Goal: Information Seeking & Learning: Check status

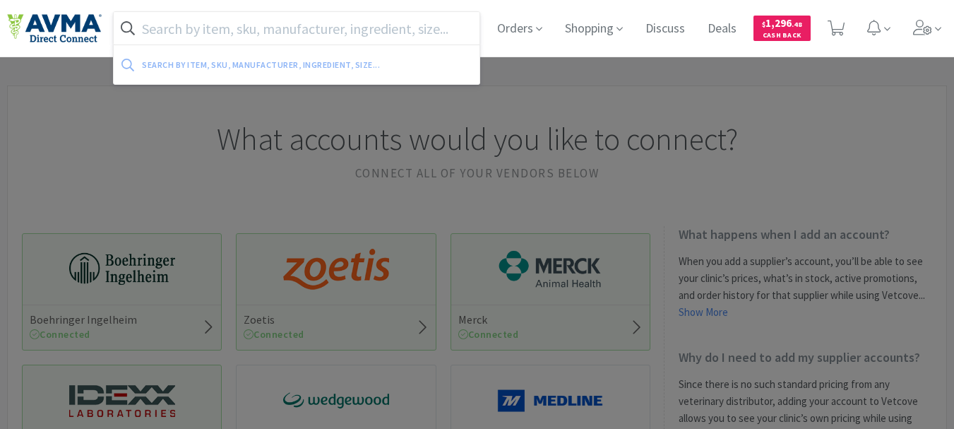
click at [426, 26] on input "text" at bounding box center [297, 28] width 366 height 32
paste input "062778"
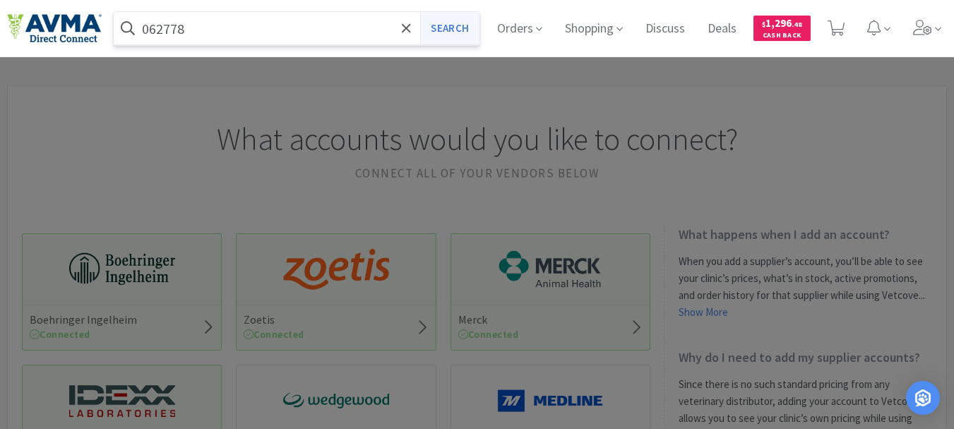
type input "062778"
click at [433, 23] on button "Search" at bounding box center [449, 28] width 59 height 32
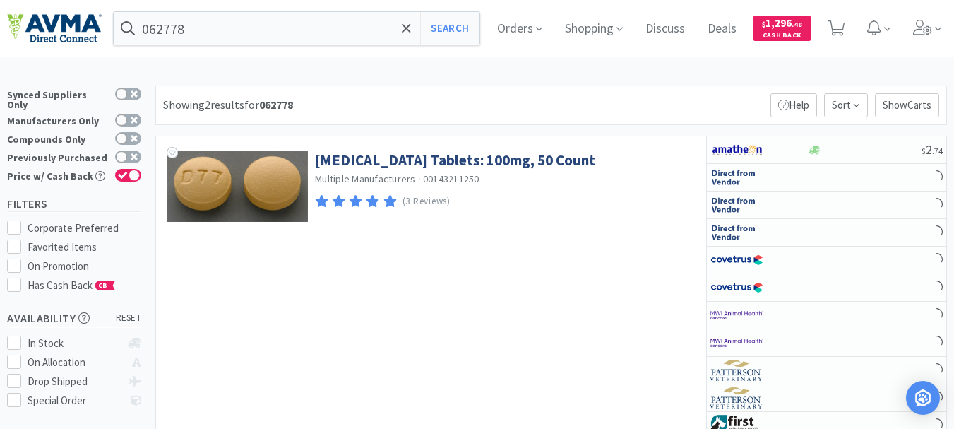
select select "1"
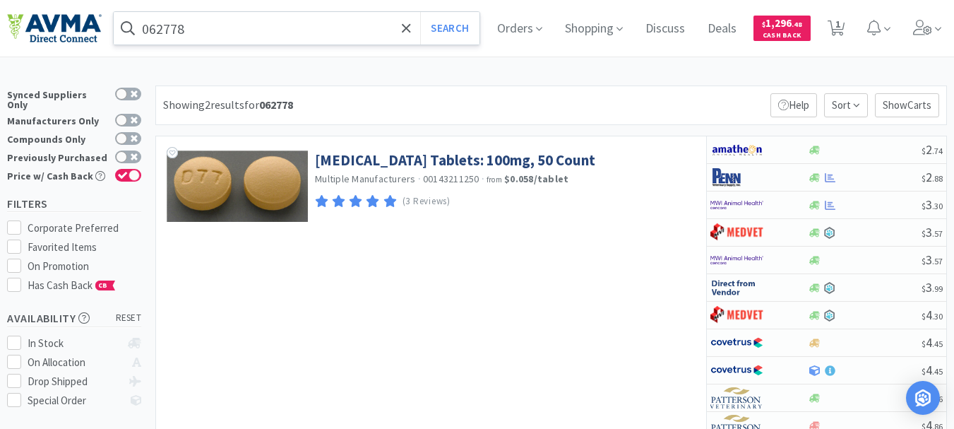
click at [210, 31] on input "062778" at bounding box center [297, 28] width 366 height 32
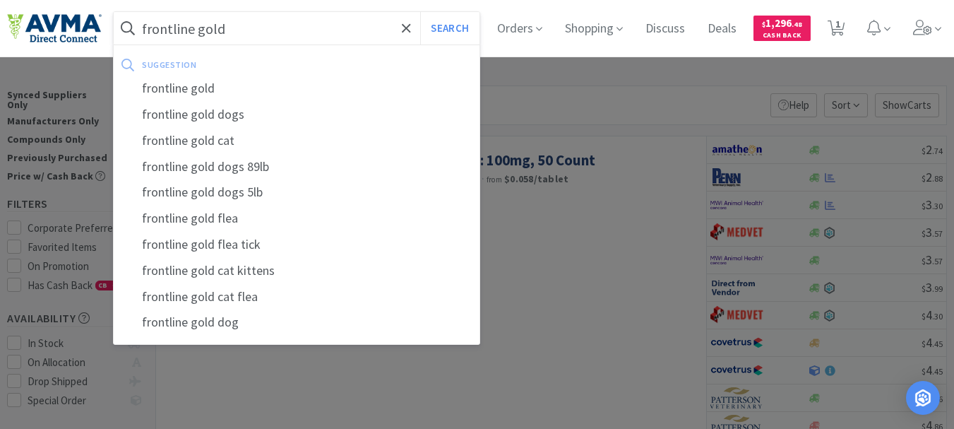
click at [420, 12] on button "Search" at bounding box center [449, 28] width 59 height 32
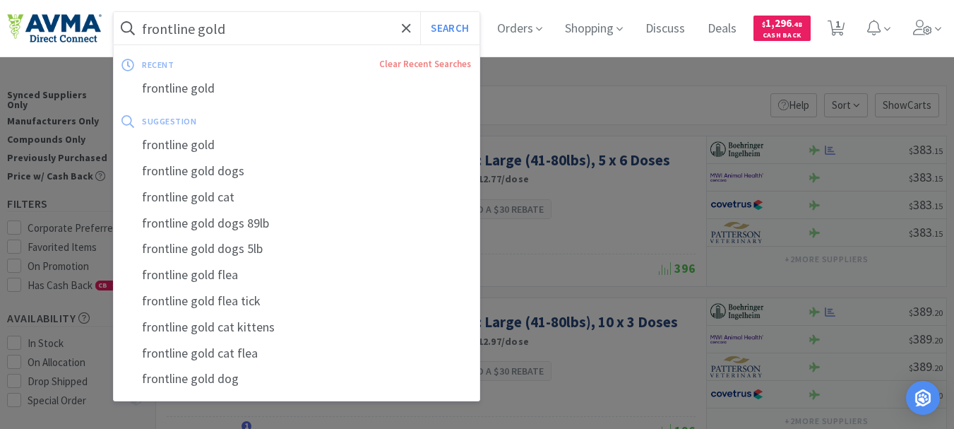
click at [253, 32] on input "frontline gold" at bounding box center [297, 28] width 366 height 32
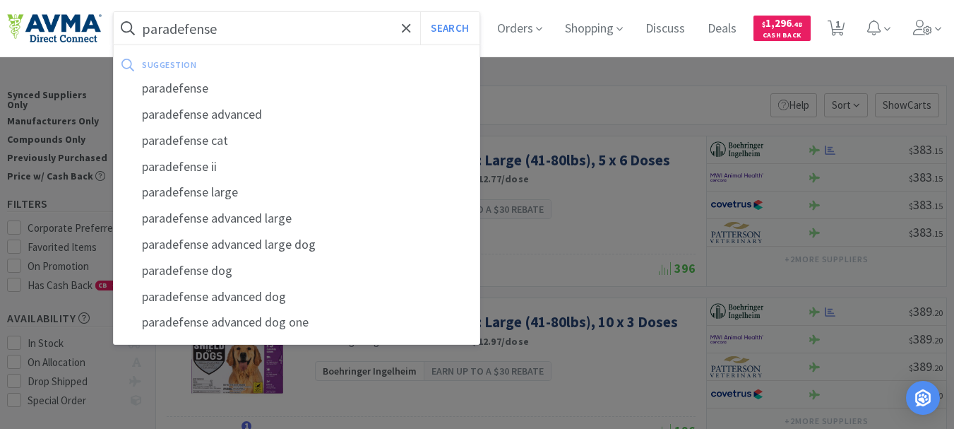
type input "paradefense"
click at [420, 12] on button "Search" at bounding box center [449, 28] width 59 height 32
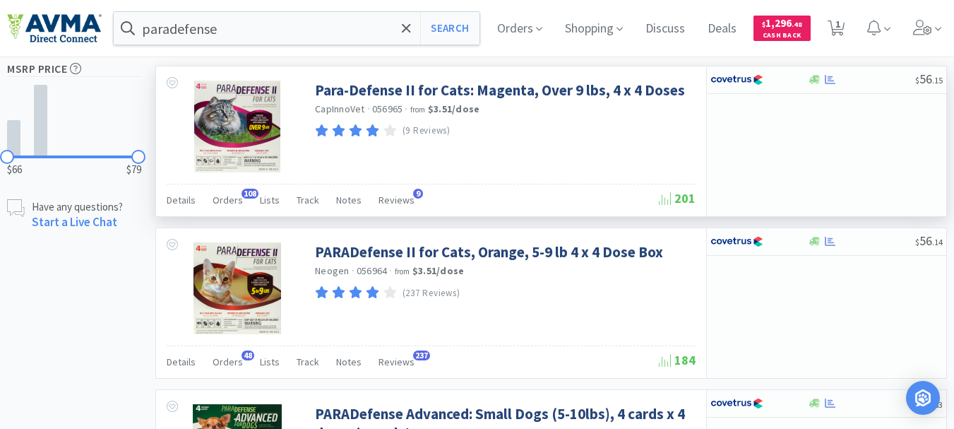
scroll to position [565, 0]
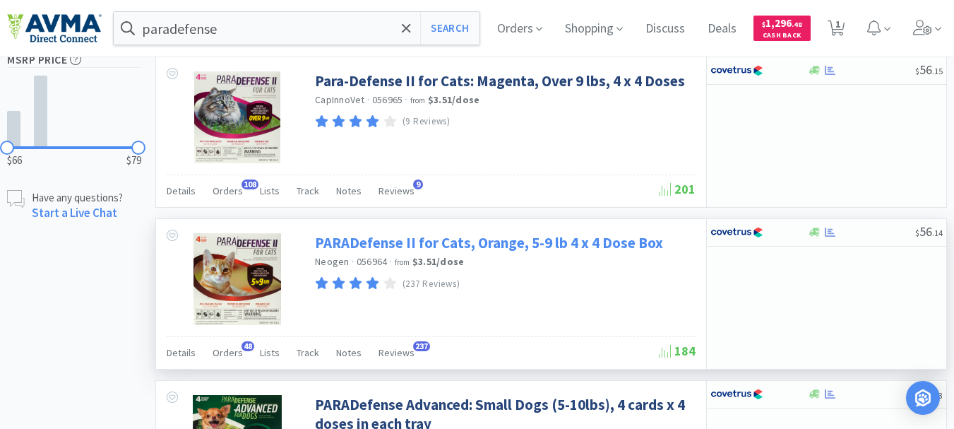
click at [422, 243] on link "PARADefense II for Cats, Orange, 5-9 lb 4 x 4 Dose Box" at bounding box center [489, 242] width 348 height 19
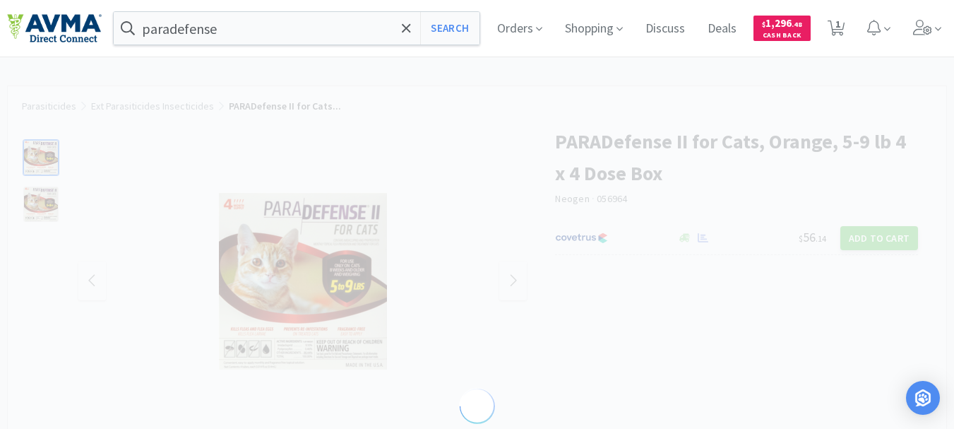
select select "394985"
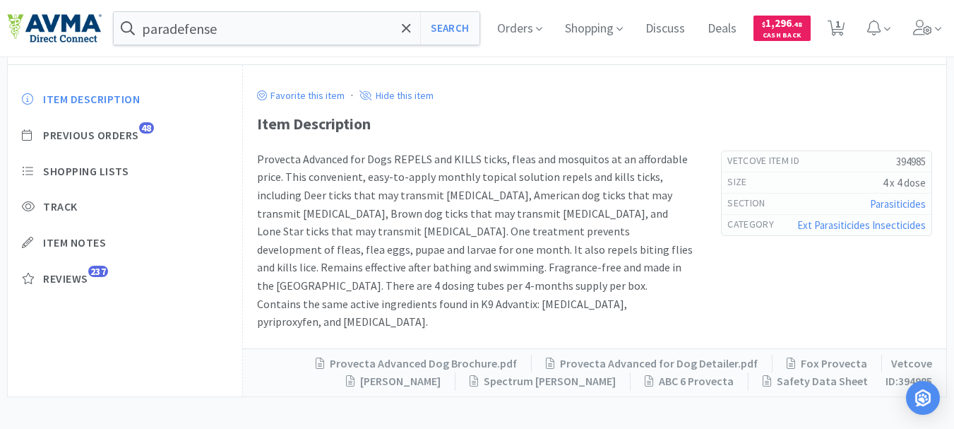
scroll to position [383, 0]
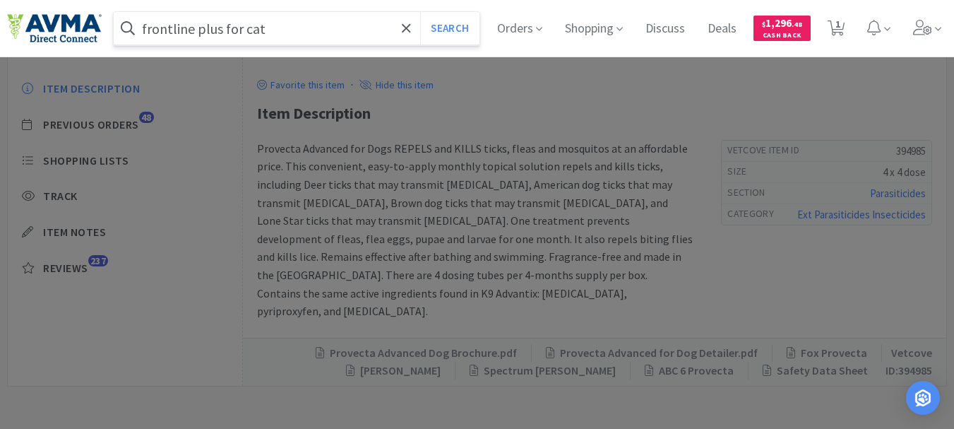
type input "frontline plus for cat"
click at [420, 12] on button "Search" at bounding box center [449, 28] width 59 height 32
select select "1"
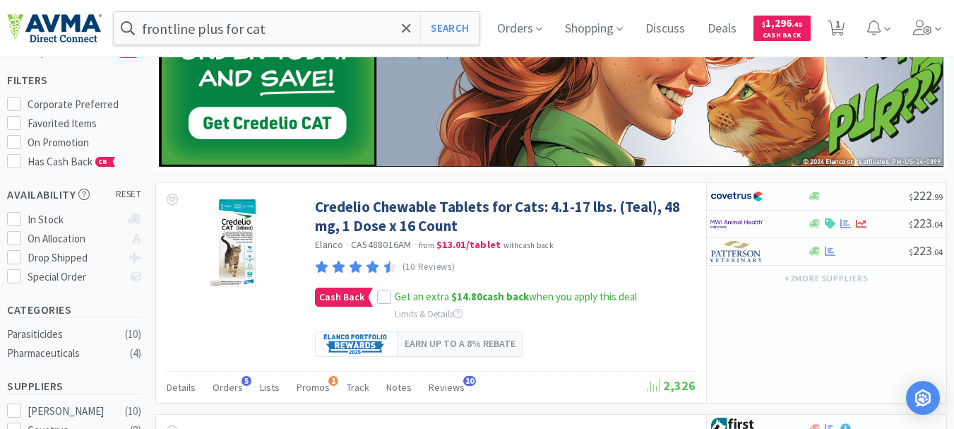
scroll to position [114, 0]
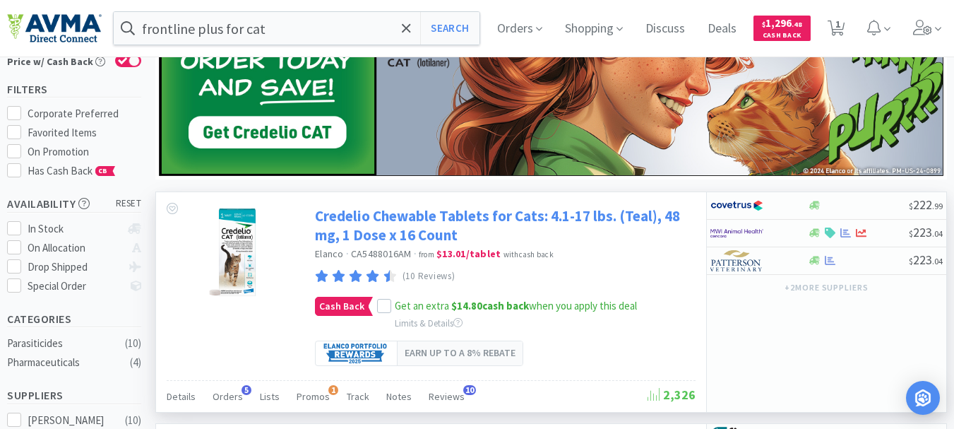
click at [435, 216] on link "Credelio Chewable Tablets for Cats: 4.1-17 lbs. (Teal), 48 mg, 1 Dose x 16 Count" at bounding box center [503, 225] width 377 height 39
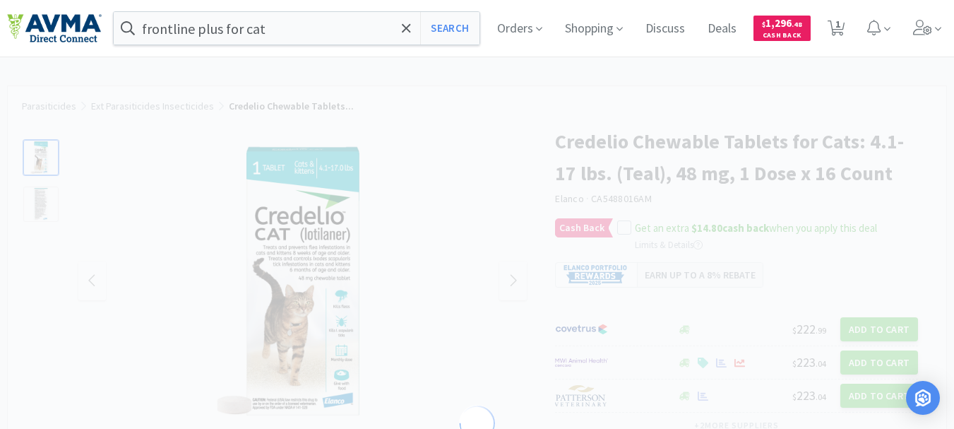
select select "438643"
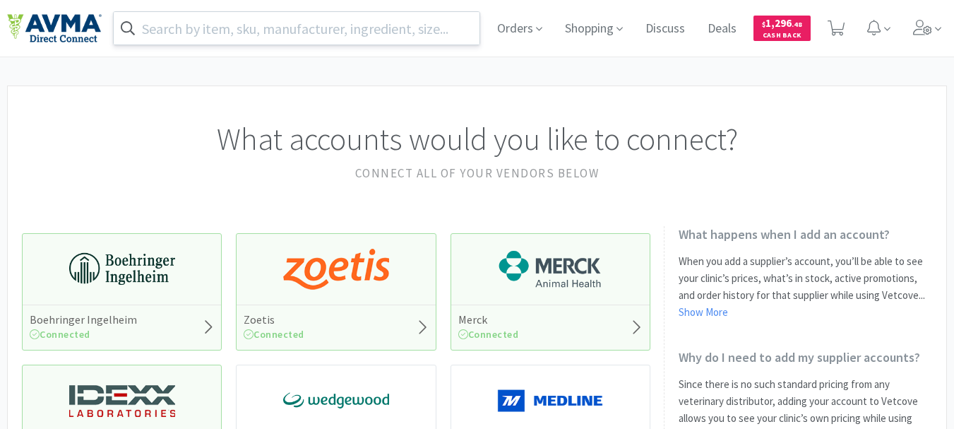
click at [438, 25] on input "text" at bounding box center [297, 28] width 366 height 32
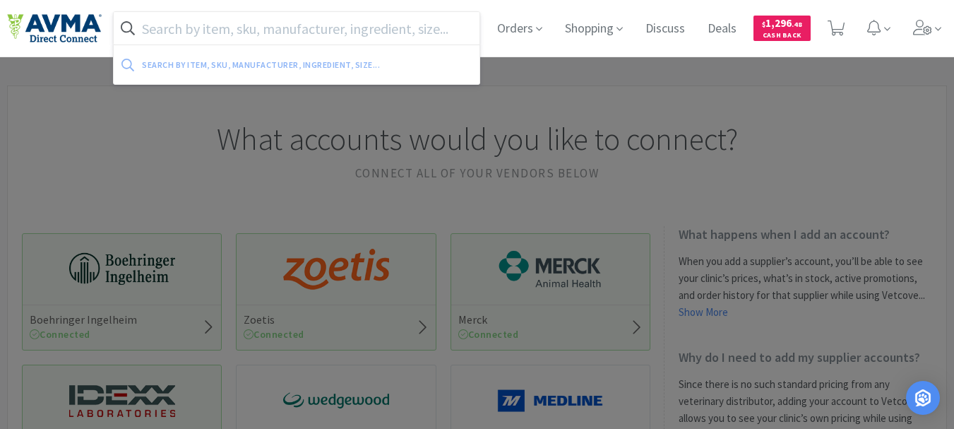
paste input "181.53002.3"
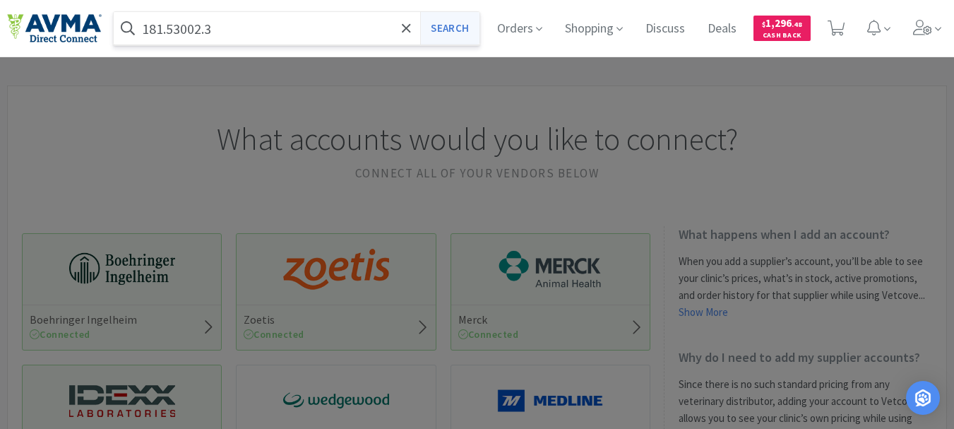
type input "181.53002.3"
click at [473, 25] on button "Search" at bounding box center [449, 28] width 59 height 32
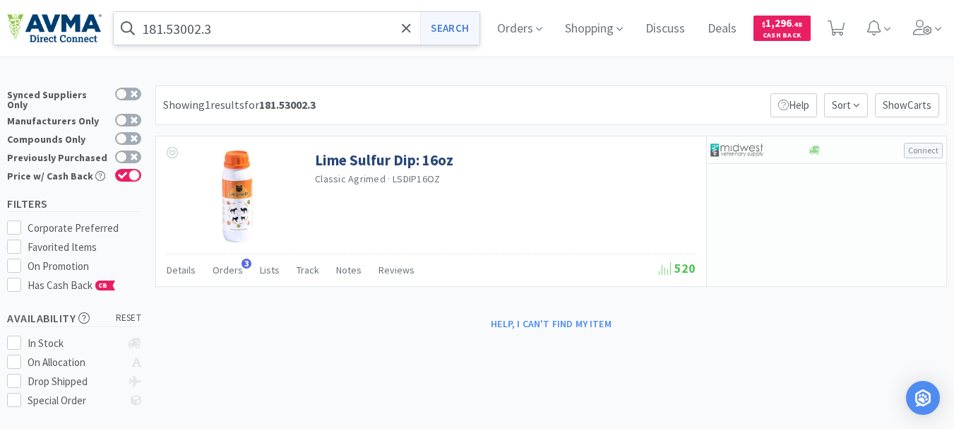
select select "1"
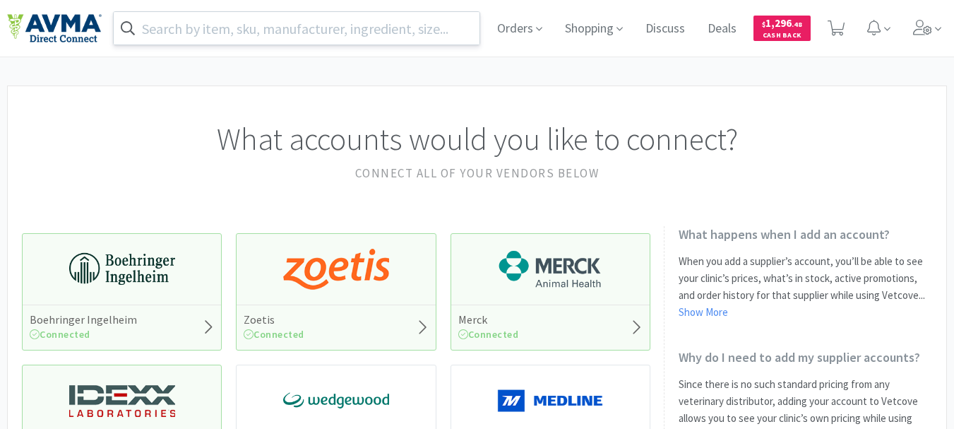
click at [399, 26] on input "text" at bounding box center [297, 28] width 366 height 32
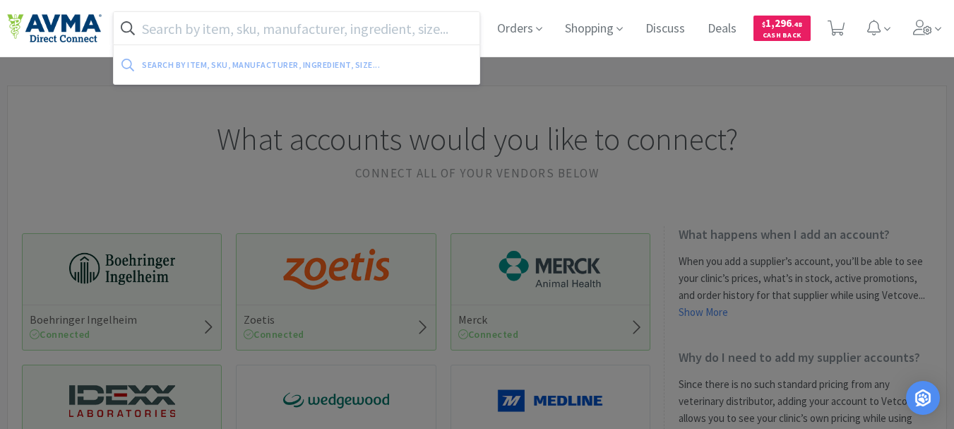
paste input "019059"
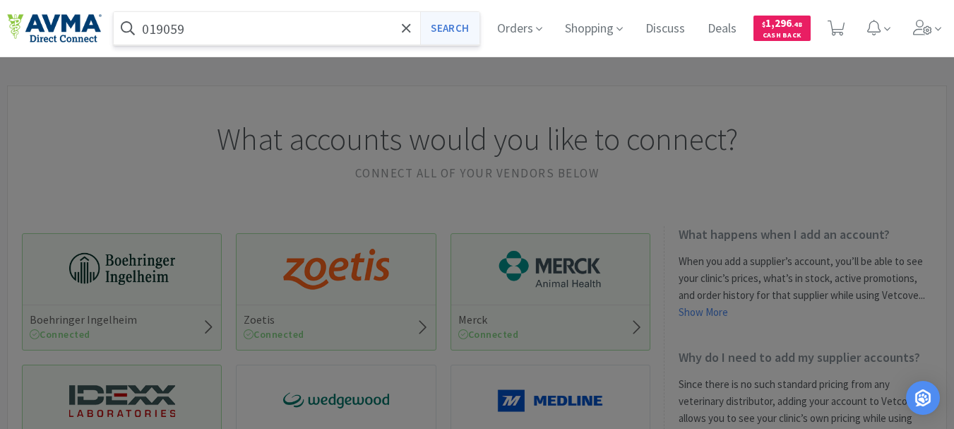
type input "019059"
click at [450, 20] on button "Search" at bounding box center [449, 28] width 59 height 32
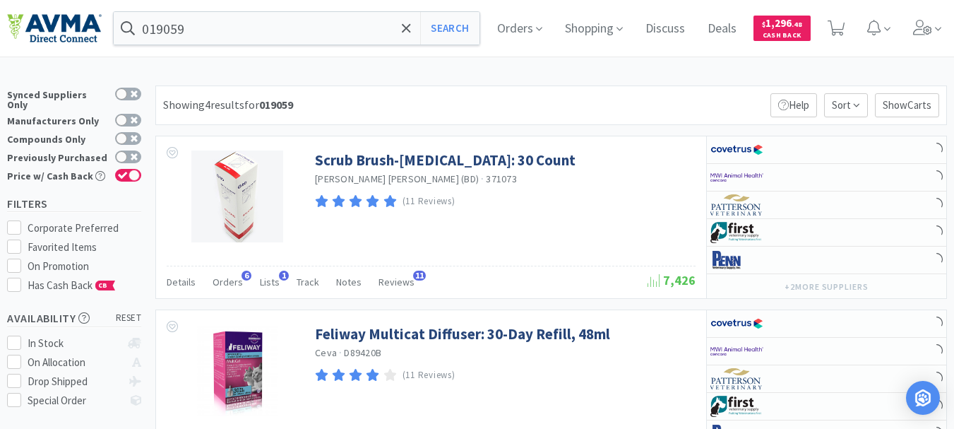
select select "1"
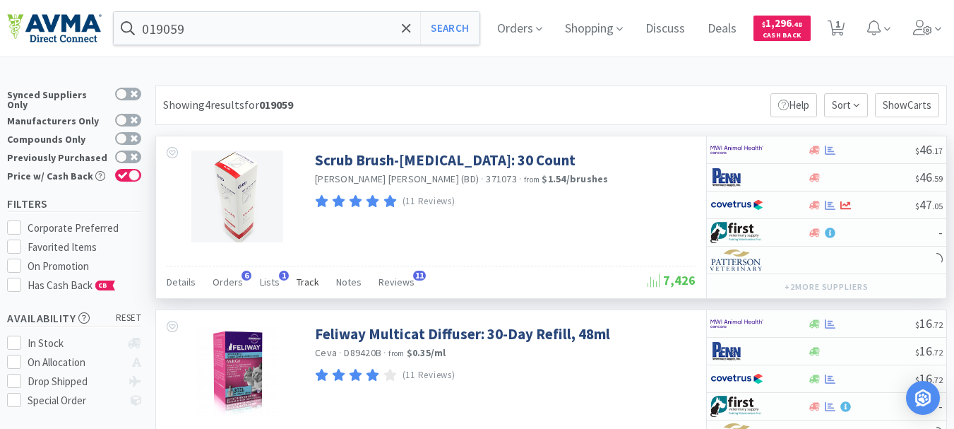
click at [305, 280] on span "Track" at bounding box center [308, 281] width 23 height 13
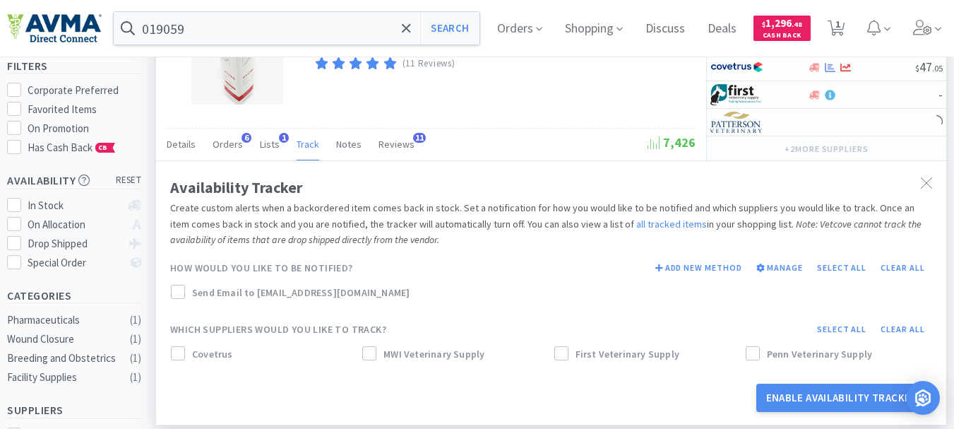
scroll to position [141, 0]
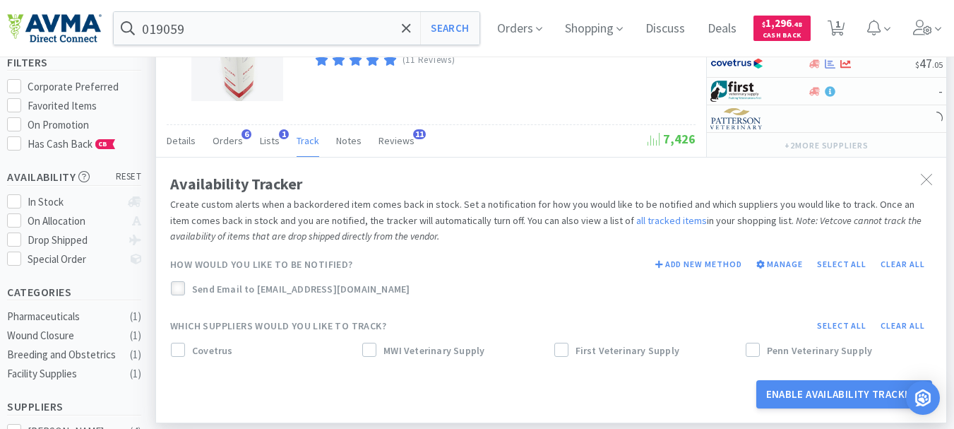
click at [179, 289] on icon at bounding box center [178, 288] width 9 height 7
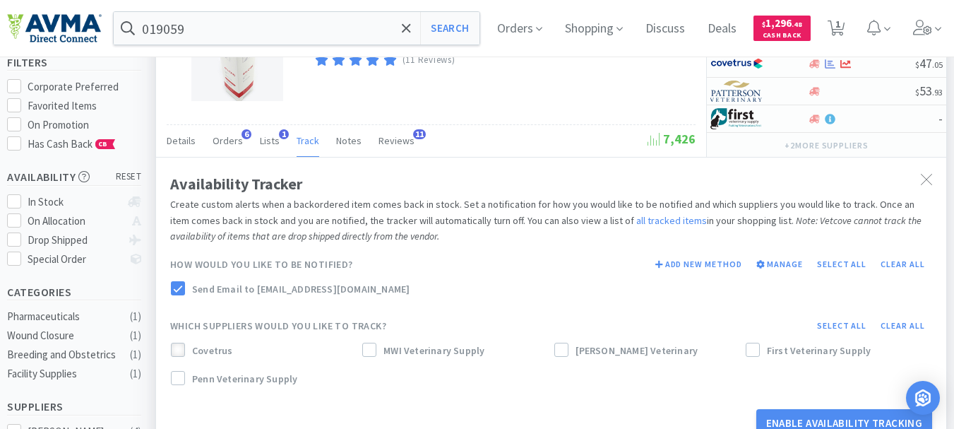
click at [178, 350] on icon at bounding box center [178, 350] width 9 height 7
click at [179, 377] on icon at bounding box center [178, 378] width 10 height 10
click at [376, 349] on div at bounding box center [369, 349] width 14 height 14
click at [564, 344] on span at bounding box center [561, 350] width 10 height 13
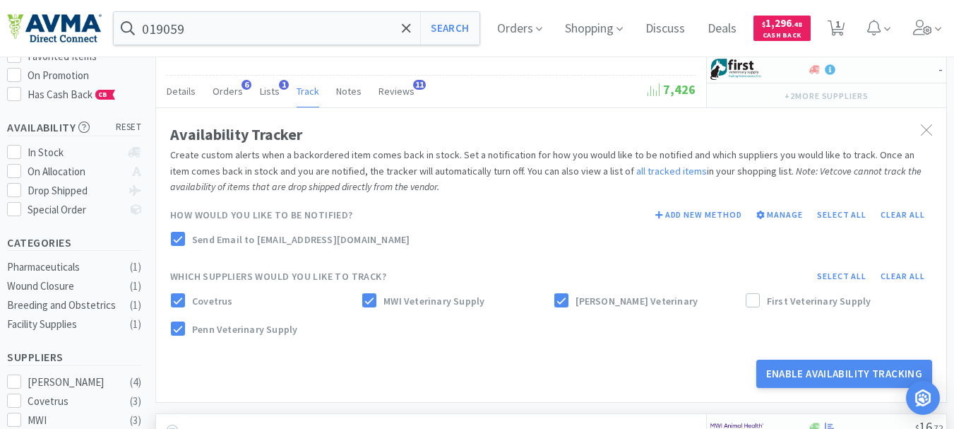
scroll to position [282, 0]
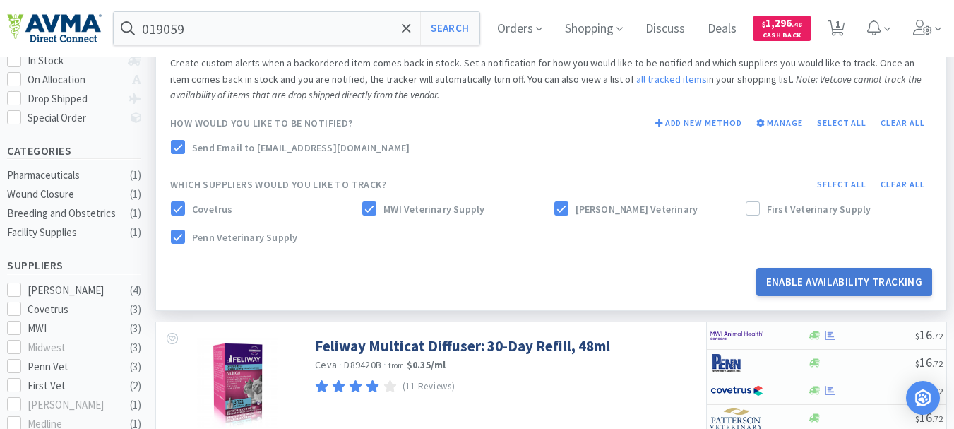
click at [868, 282] on button "Enable Availability Tracking" at bounding box center [844, 282] width 177 height 28
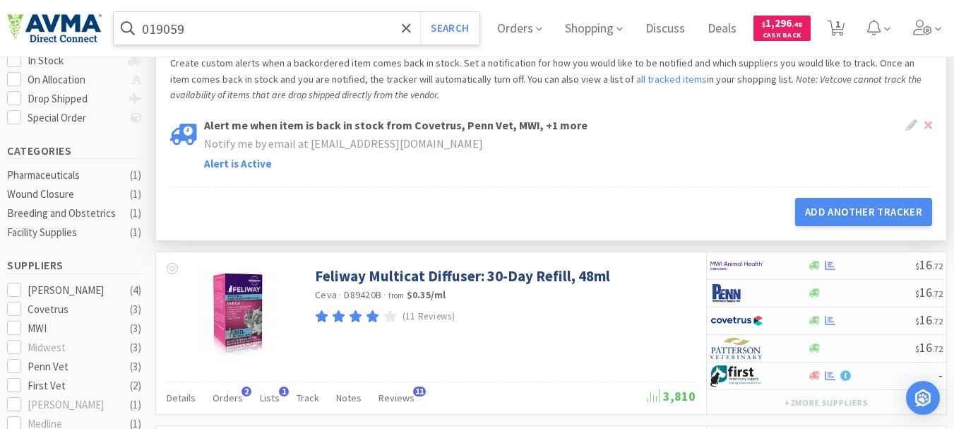
click at [243, 28] on input "019059" at bounding box center [297, 28] width 366 height 32
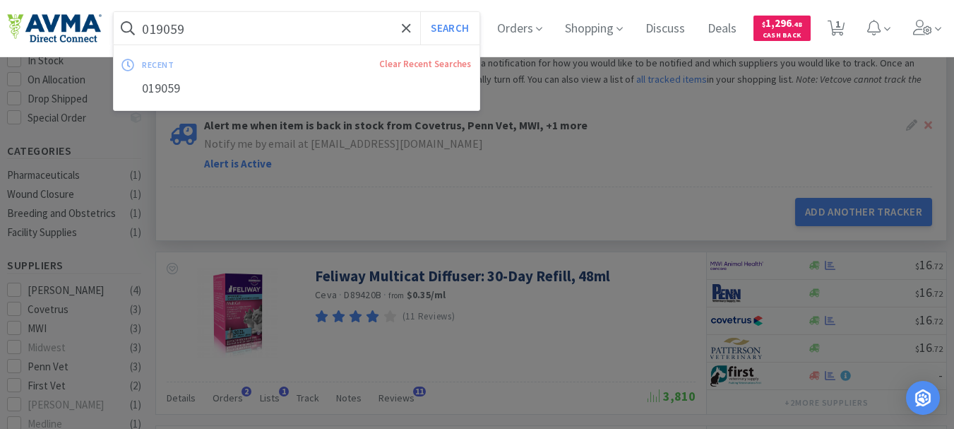
paste input "72805"
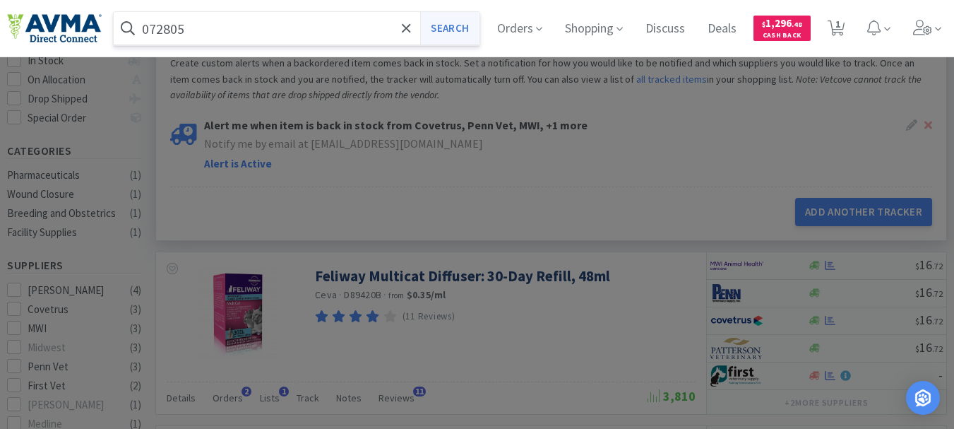
click at [472, 35] on button "Search" at bounding box center [449, 28] width 59 height 32
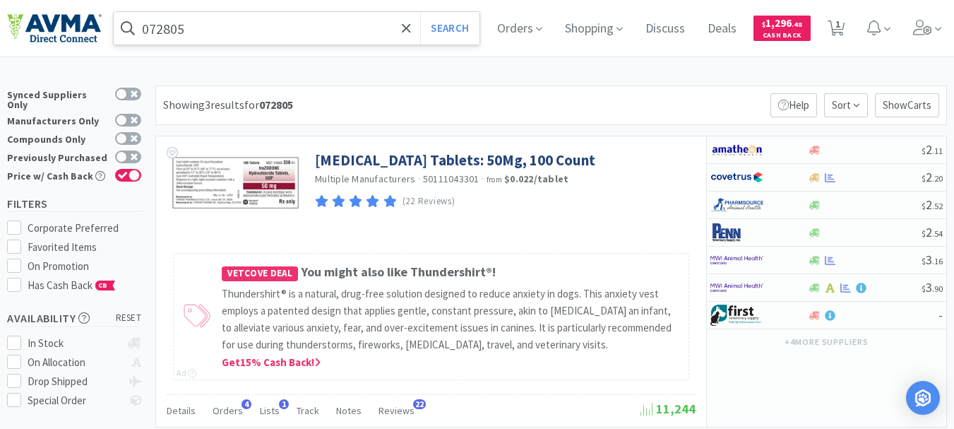
click at [261, 35] on input "072805" at bounding box center [297, 28] width 366 height 32
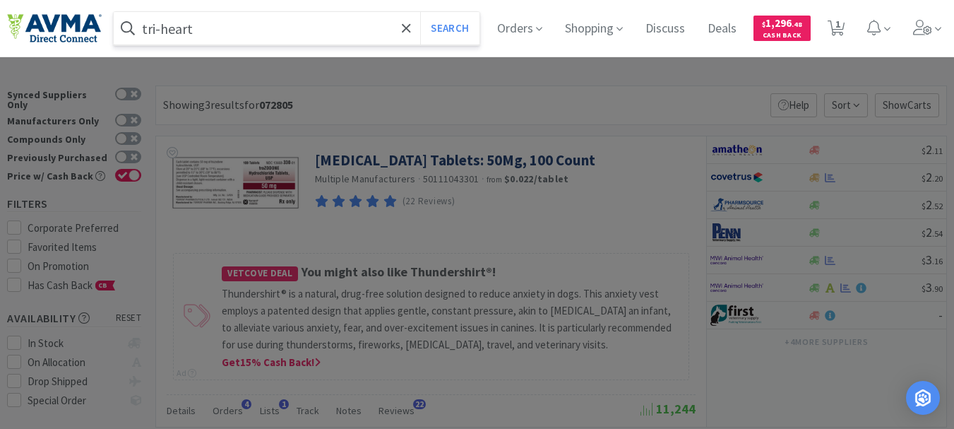
click at [420, 12] on button "Search" at bounding box center [449, 28] width 59 height 32
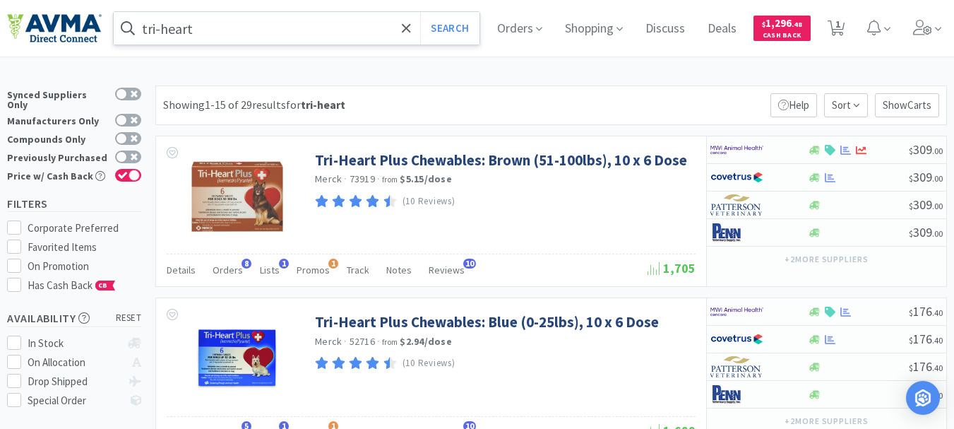
click at [218, 28] on input "tri-heart" at bounding box center [297, 28] width 366 height 32
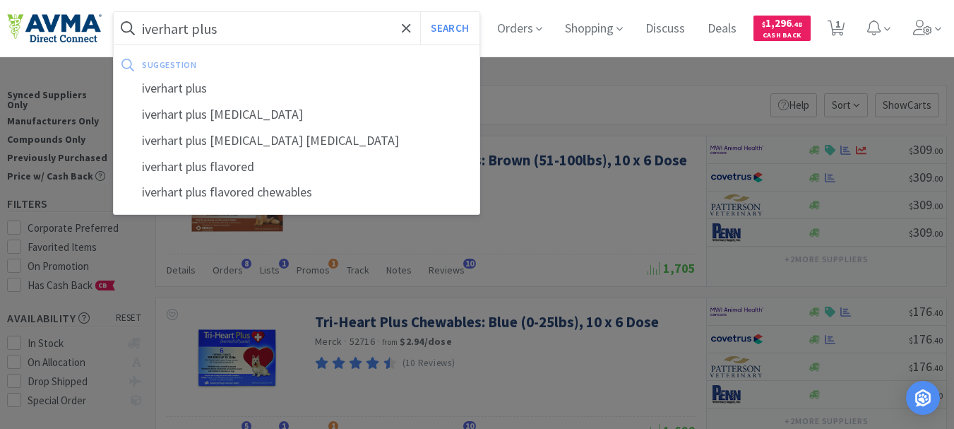
type input "iverhart plus"
click at [420, 12] on button "Search" at bounding box center [449, 28] width 59 height 32
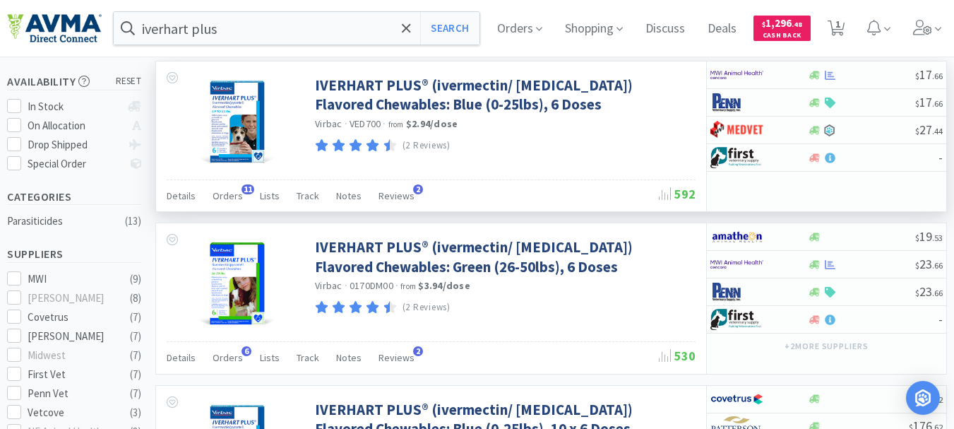
scroll to position [212, 0]
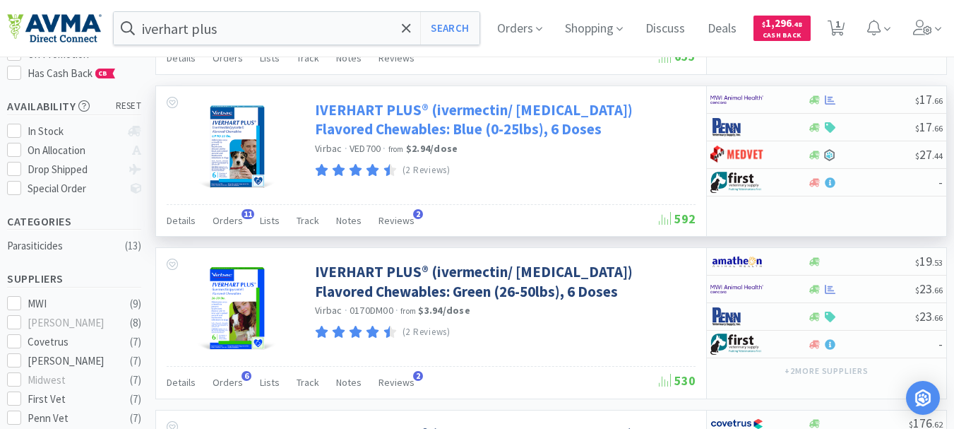
click at [376, 121] on link "IVERHART PLUS® (ivermectin/ [MEDICAL_DATA]) Flavored Chewables: Blue (0-25lbs),…" at bounding box center [503, 119] width 377 height 39
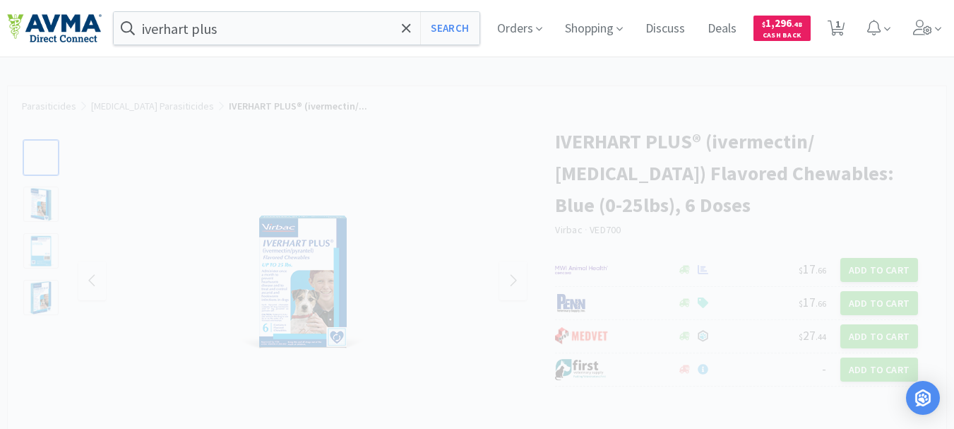
select select "196438"
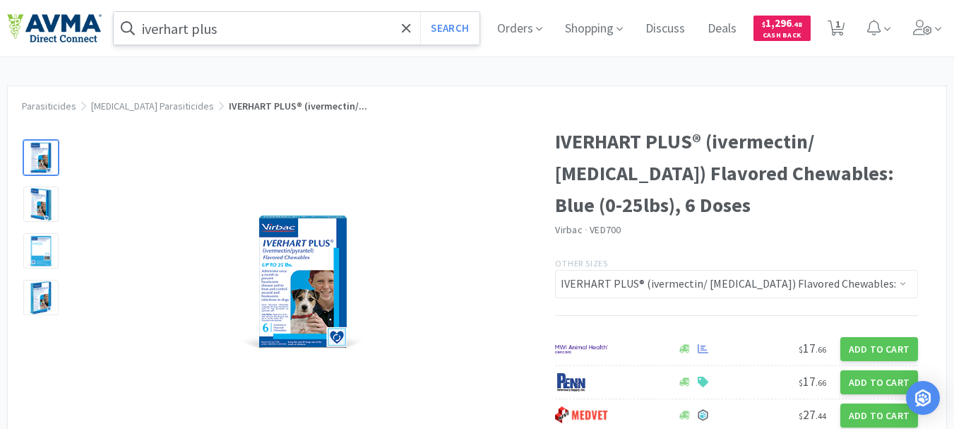
click at [258, 35] on input "iverhart plus" at bounding box center [297, 28] width 366 height 32
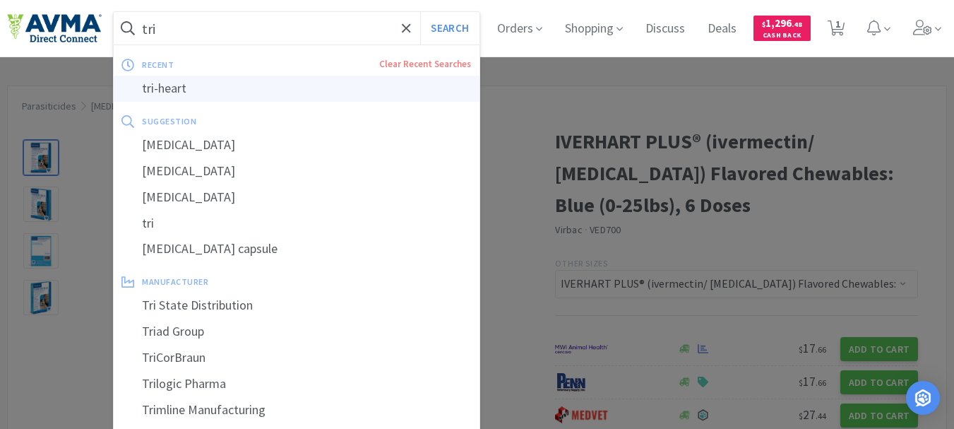
click at [158, 88] on div "tri-heart" at bounding box center [297, 89] width 366 height 26
type input "tri-heart"
select select "1"
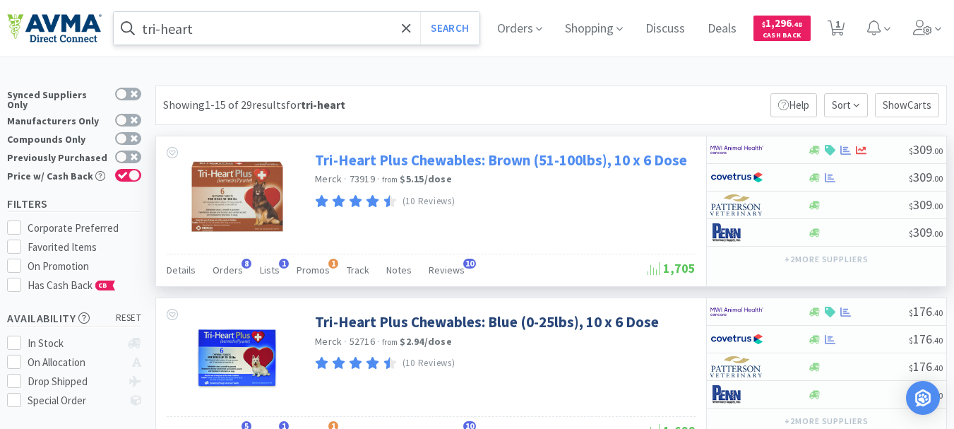
click at [391, 163] on link "Tri-Heart Plus Chewables: Brown (51-100lbs), 10 x 6 Dose" at bounding box center [501, 159] width 372 height 19
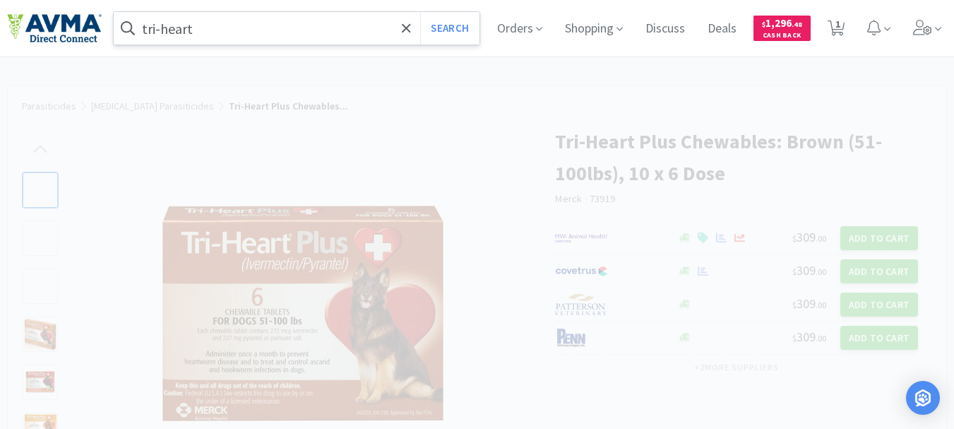
select select "190877"
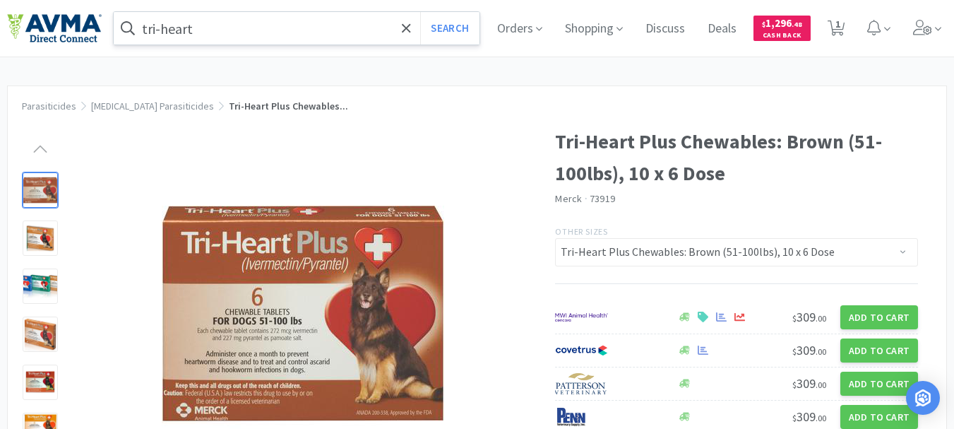
click at [233, 32] on input "tri-heart" at bounding box center [297, 28] width 366 height 32
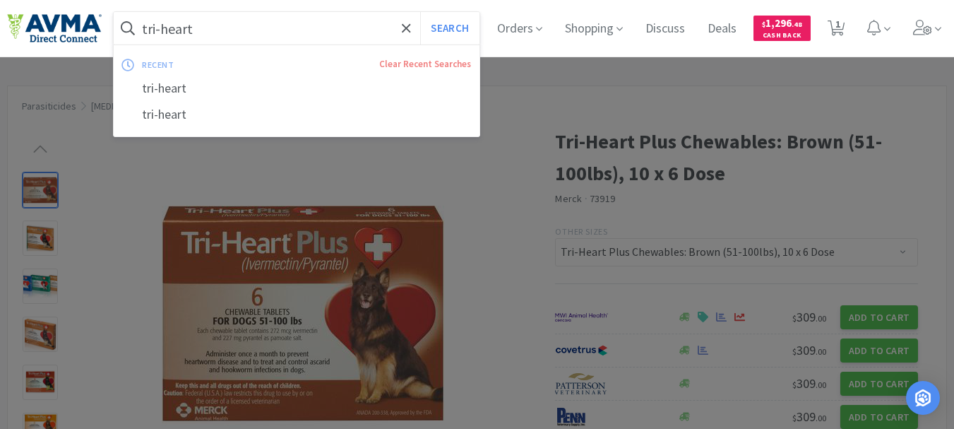
paste input "050123"
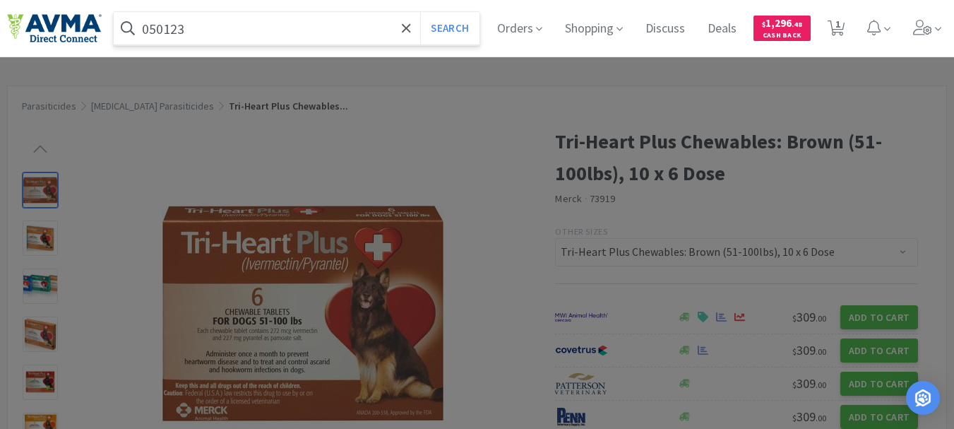
type input "050123"
click at [420, 12] on button "Search" at bounding box center [449, 28] width 59 height 32
select select "1"
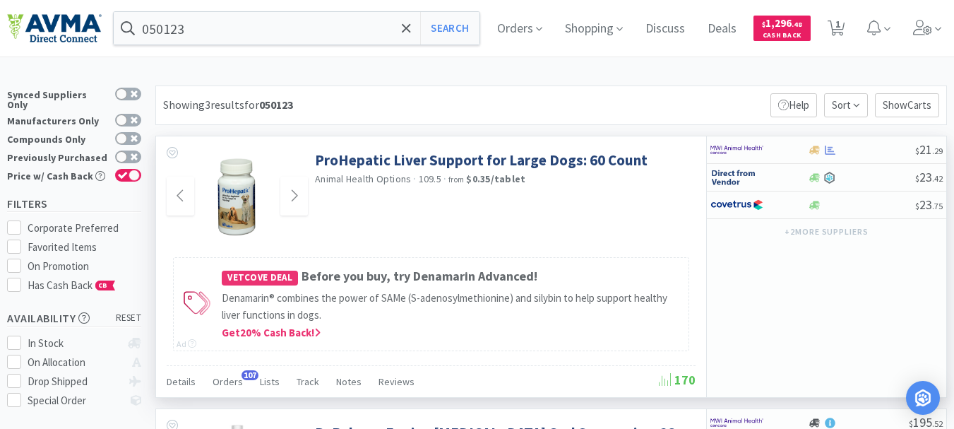
scroll to position [141, 0]
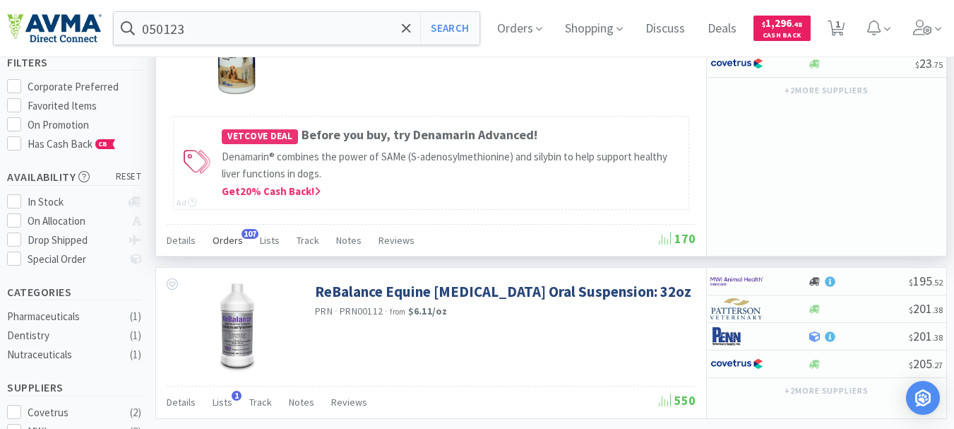
click at [220, 237] on span "Orders" at bounding box center [228, 240] width 30 height 13
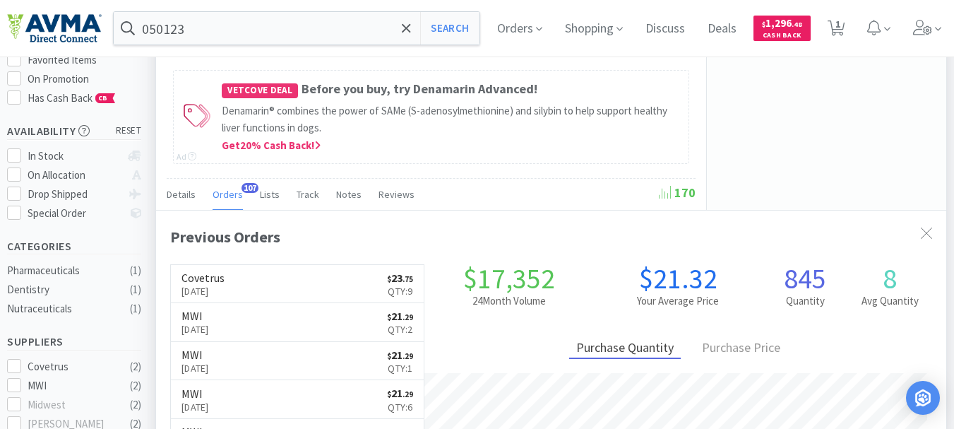
scroll to position [212, 0]
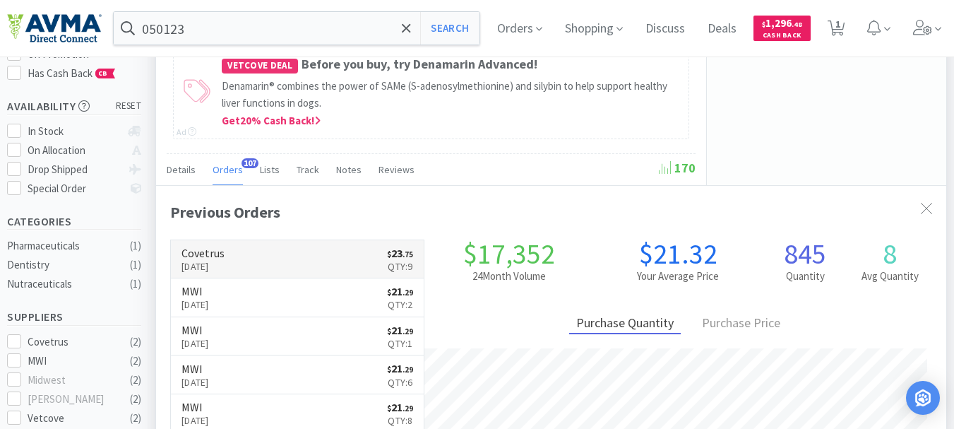
click at [220, 262] on p "[DATE]" at bounding box center [202, 266] width 43 height 16
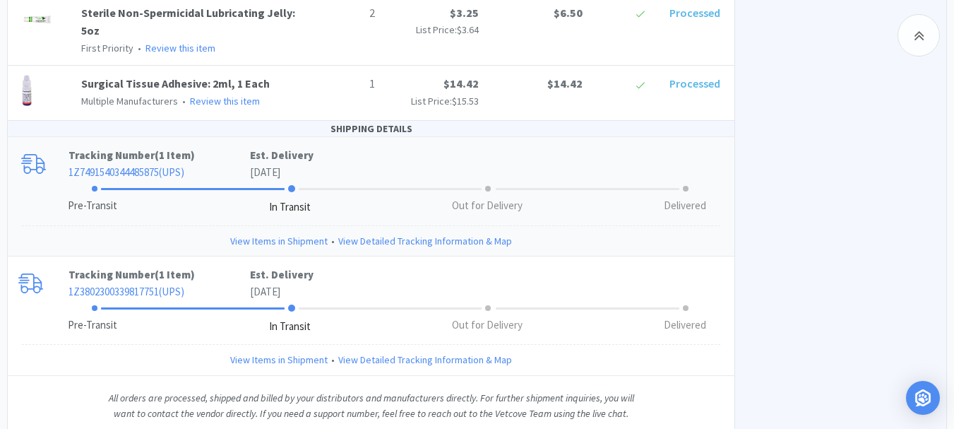
scroll to position [1271, 0]
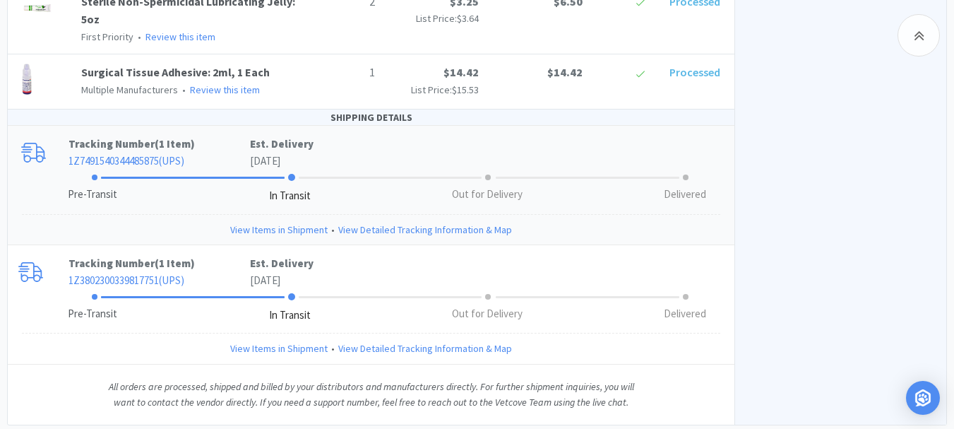
click at [277, 222] on link "View Items in Shipment" at bounding box center [278, 230] width 97 height 16
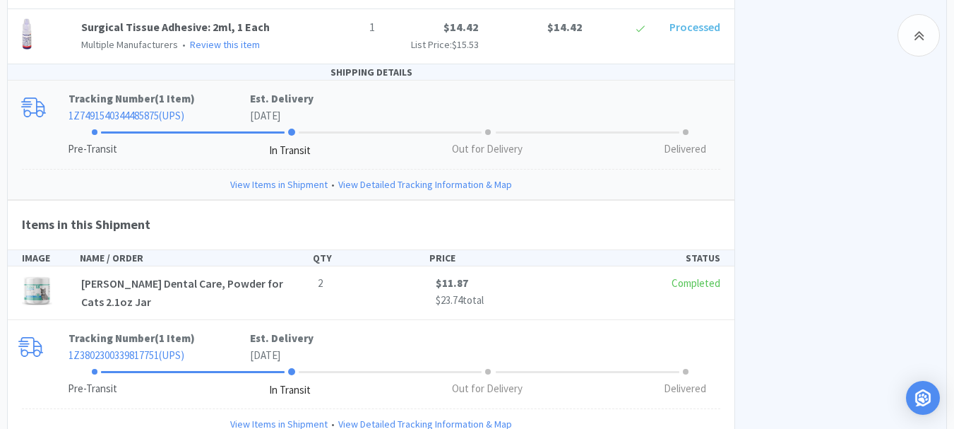
scroll to position [1411, 0]
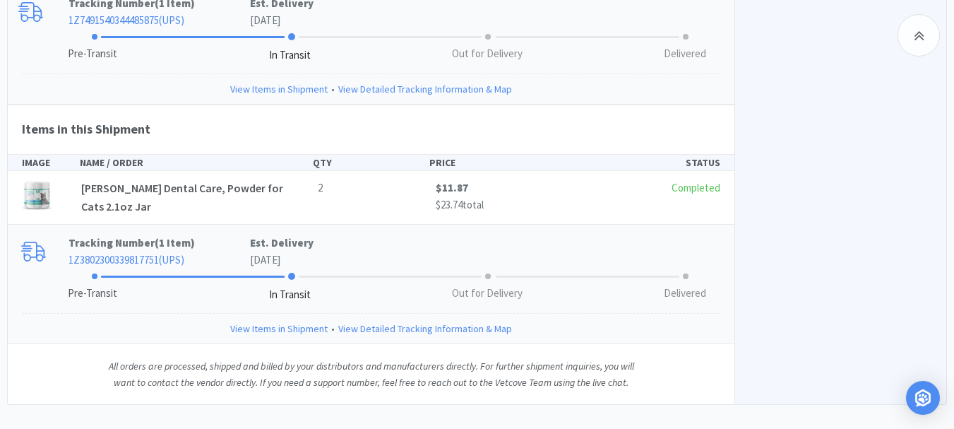
click at [275, 321] on link "View Items in Shipment" at bounding box center [278, 329] width 97 height 16
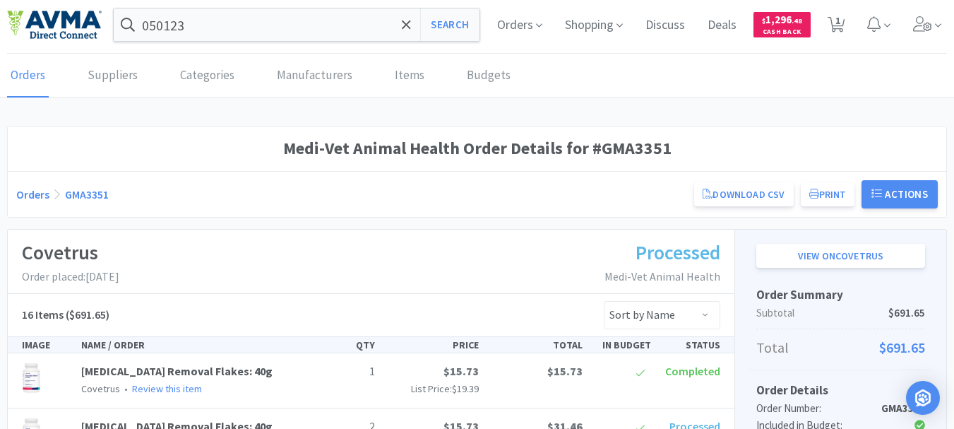
scroll to position [0, 0]
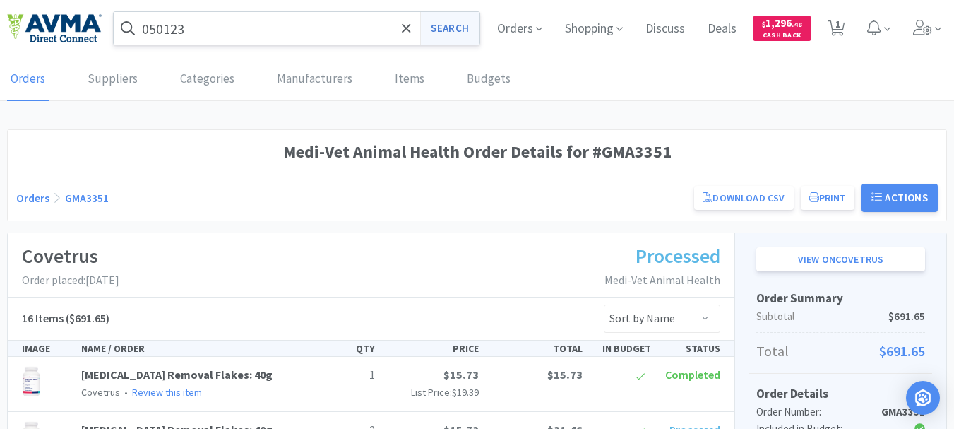
click at [451, 29] on button "Search" at bounding box center [449, 28] width 59 height 32
select select "1"
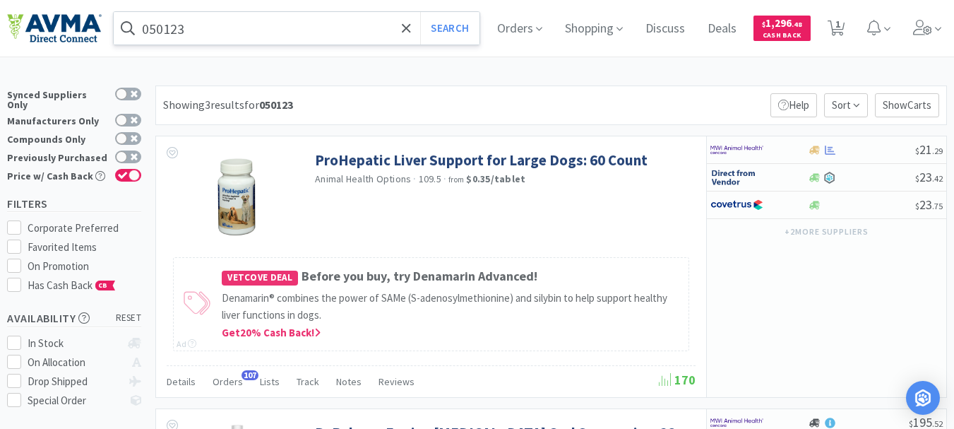
click at [203, 35] on input "050123" at bounding box center [297, 28] width 366 height 32
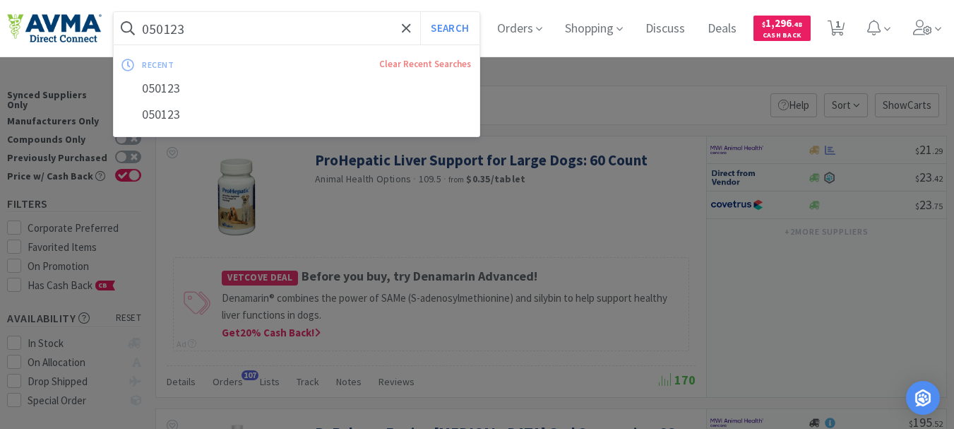
paste input "04322"
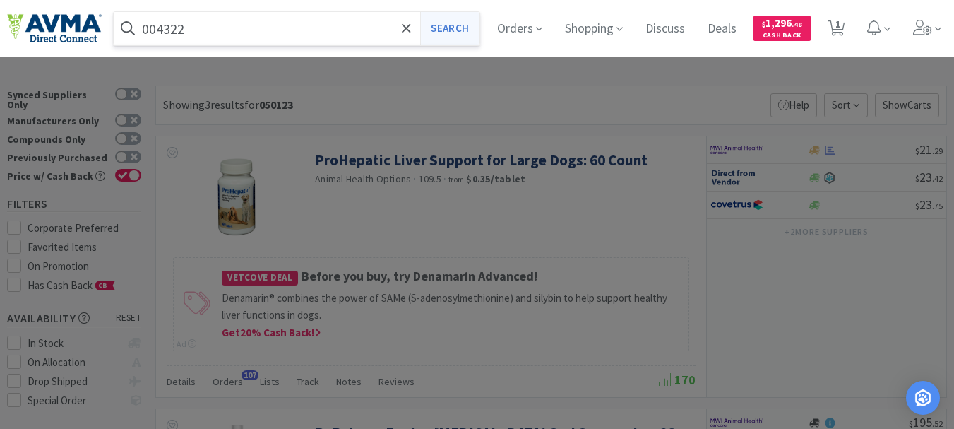
click at [460, 26] on button "Search" at bounding box center [449, 28] width 59 height 32
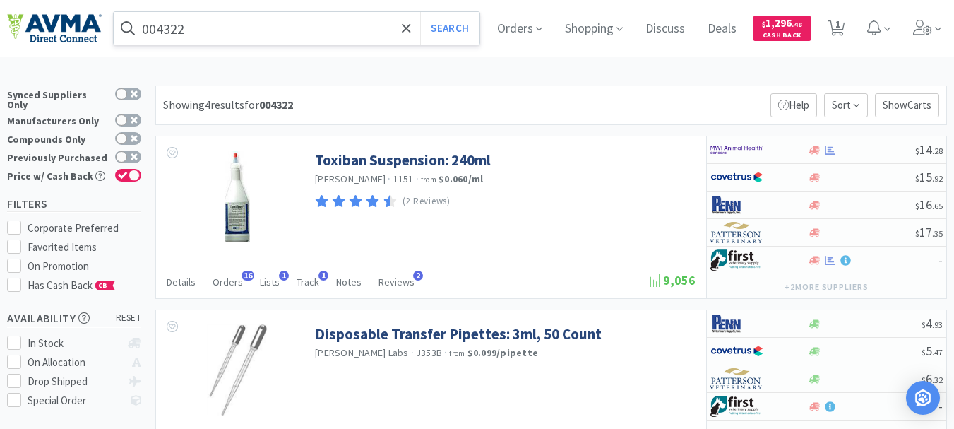
click at [210, 28] on input "004322" at bounding box center [297, 28] width 366 height 32
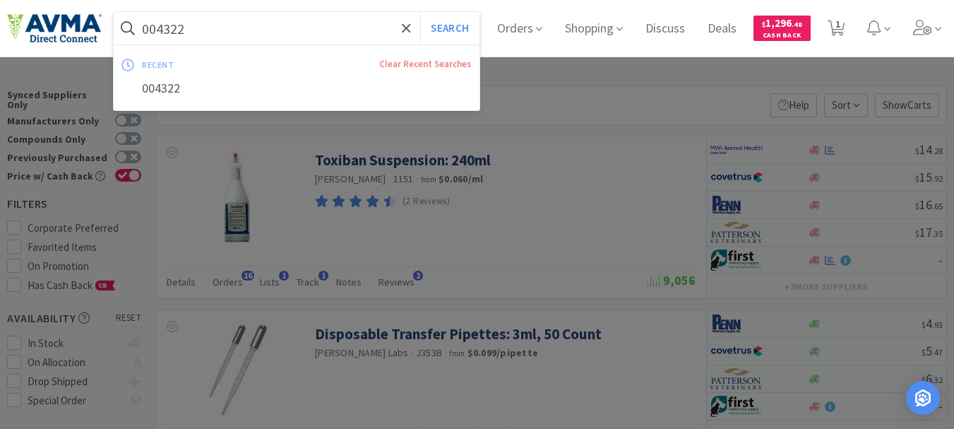
paste input "2004"
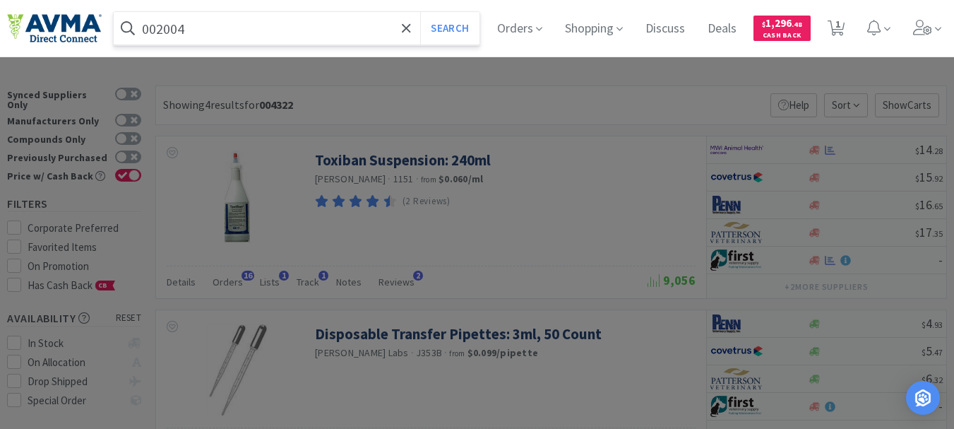
click at [420, 12] on button "Search" at bounding box center [449, 28] width 59 height 32
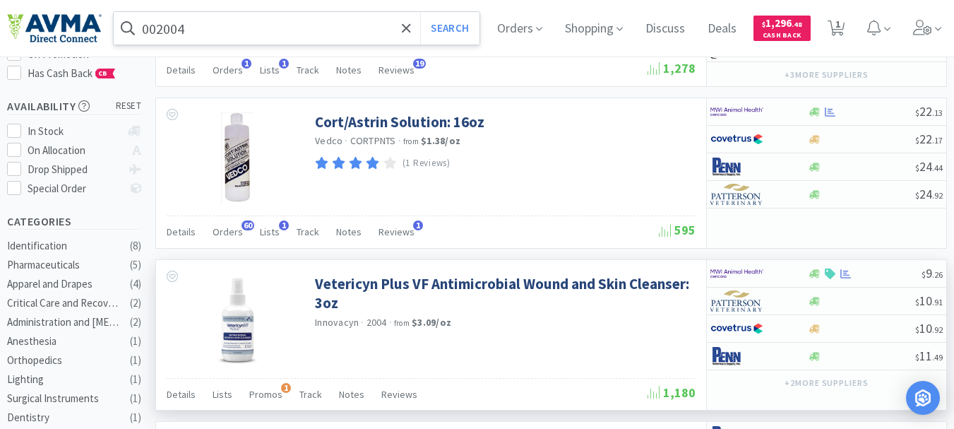
scroll to position [282, 0]
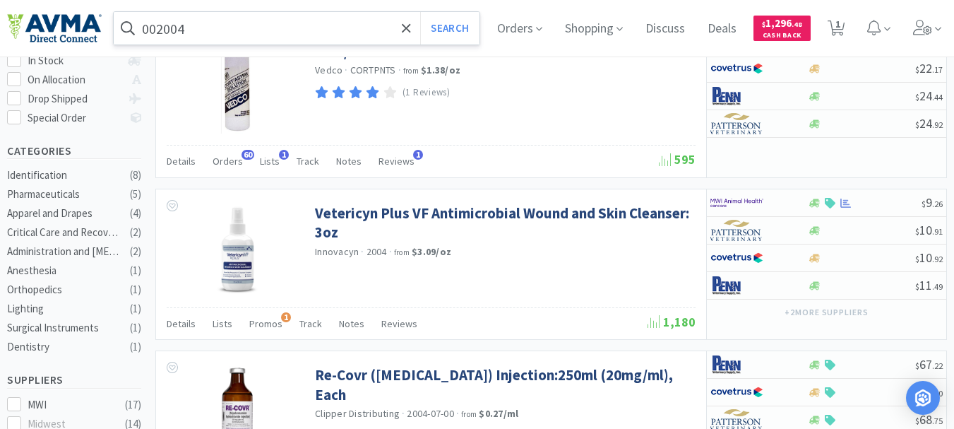
click at [225, 30] on input "002004" at bounding box center [297, 28] width 366 height 32
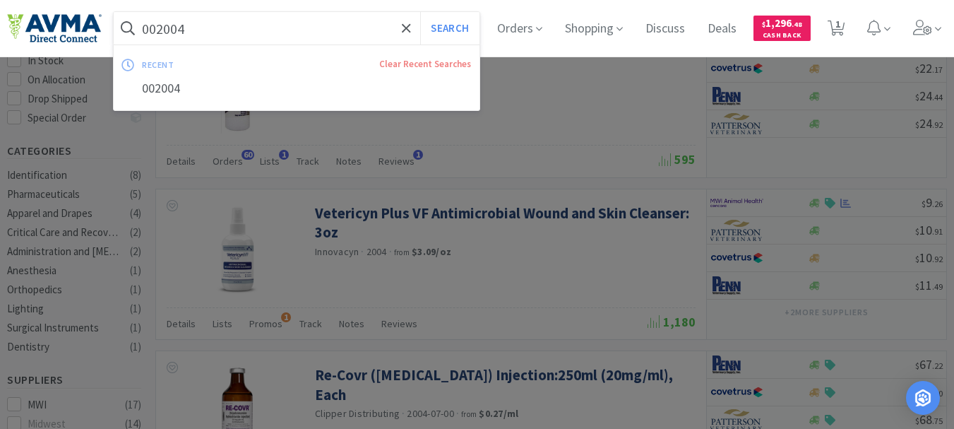
paste input "63141"
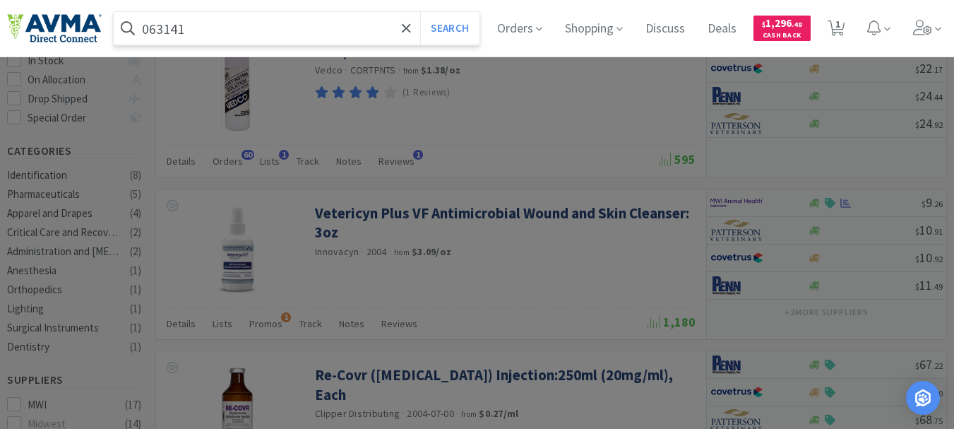
type input "063141"
click at [420, 12] on button "Search" at bounding box center [449, 28] width 59 height 32
